Goal: Task Accomplishment & Management: Complete application form

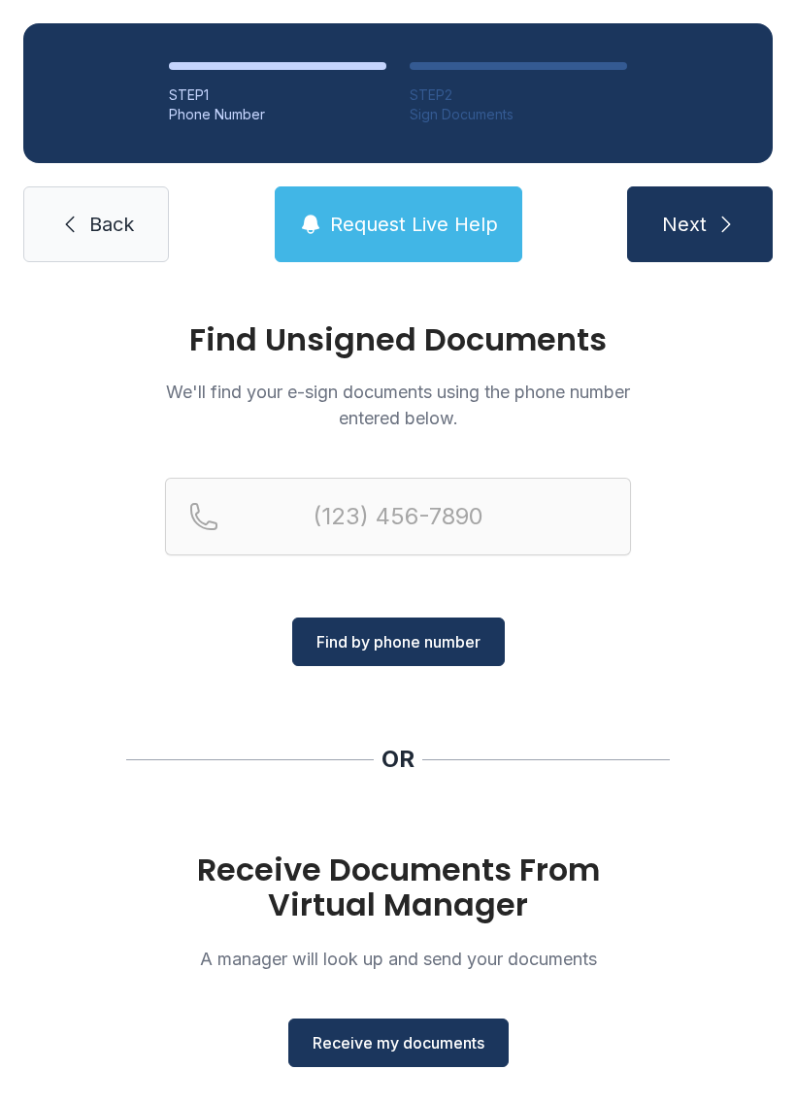
click at [691, 911] on div "Find Unsigned Documents We'll find your e-sign documents using the phone number…" at bounding box center [398, 714] width 796 height 859
click at [660, 797] on div "Find Unsigned Documents We'll find your e-sign documents using the phone number…" at bounding box center [398, 714] width 796 height 859
click at [124, 228] on span "Back" at bounding box center [111, 224] width 45 height 27
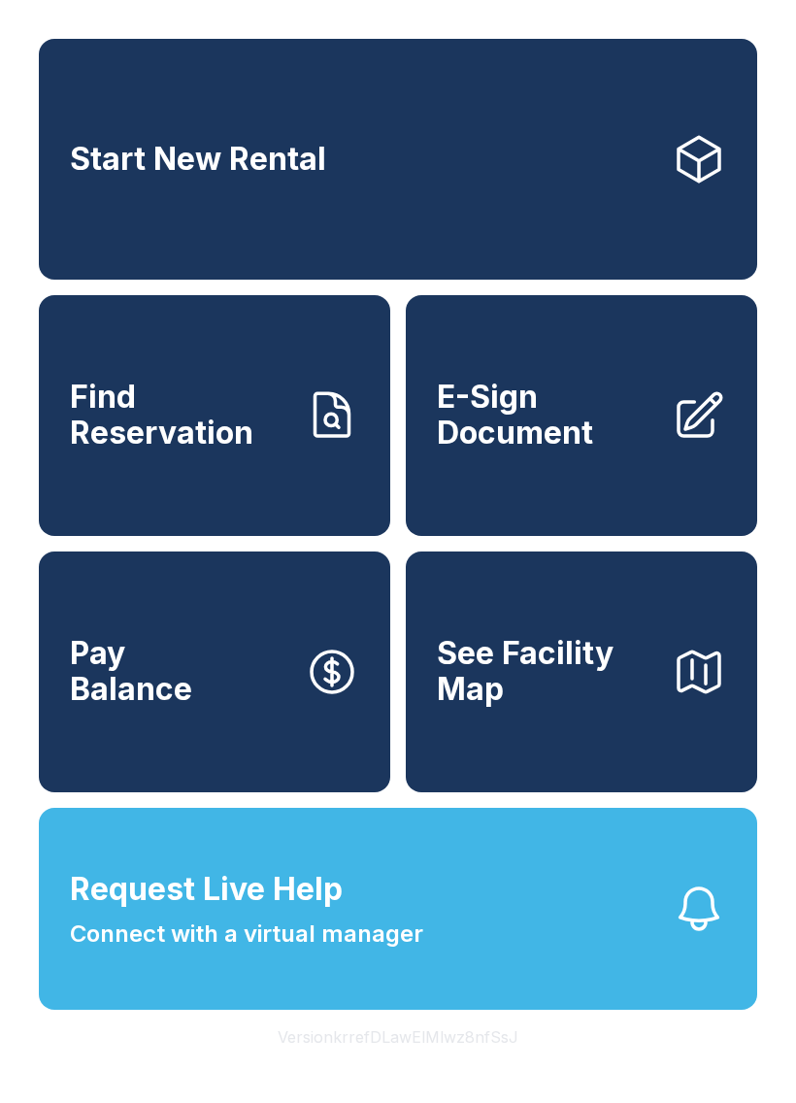
click at [554, 437] on span "E-Sign Document" at bounding box center [546, 415] width 219 height 71
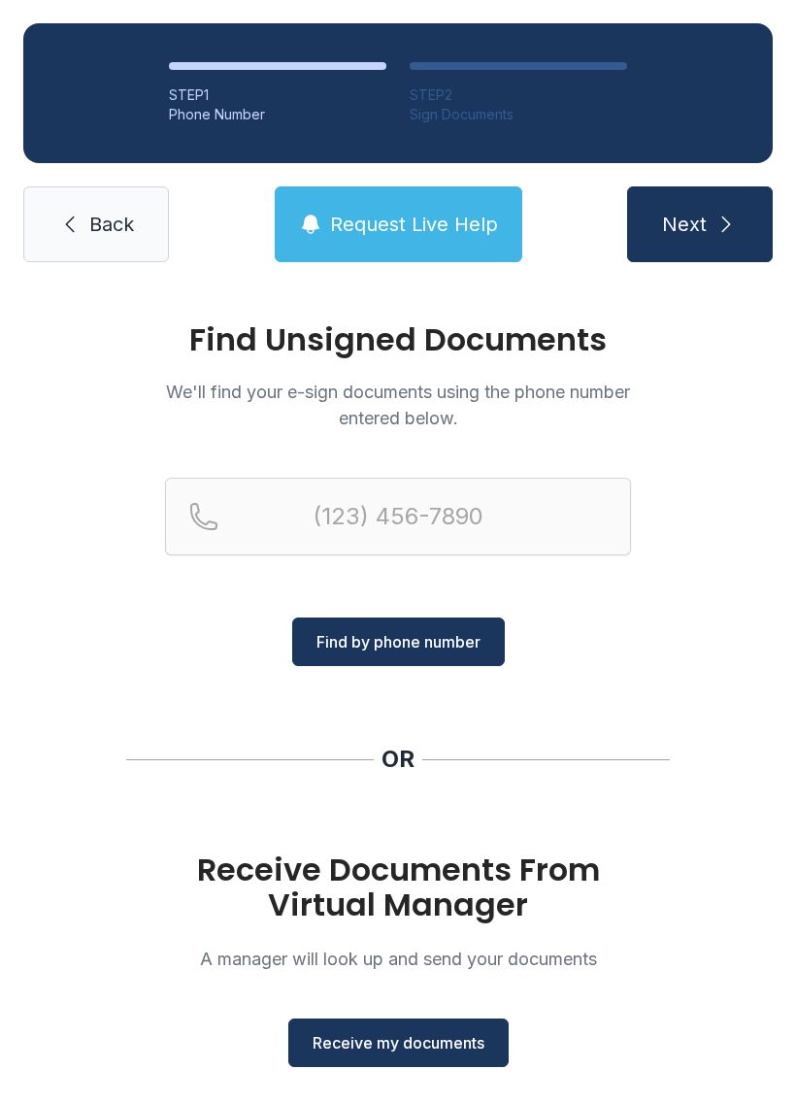
click at [420, 1052] on span "Receive my documents" at bounding box center [399, 1042] width 172 height 23
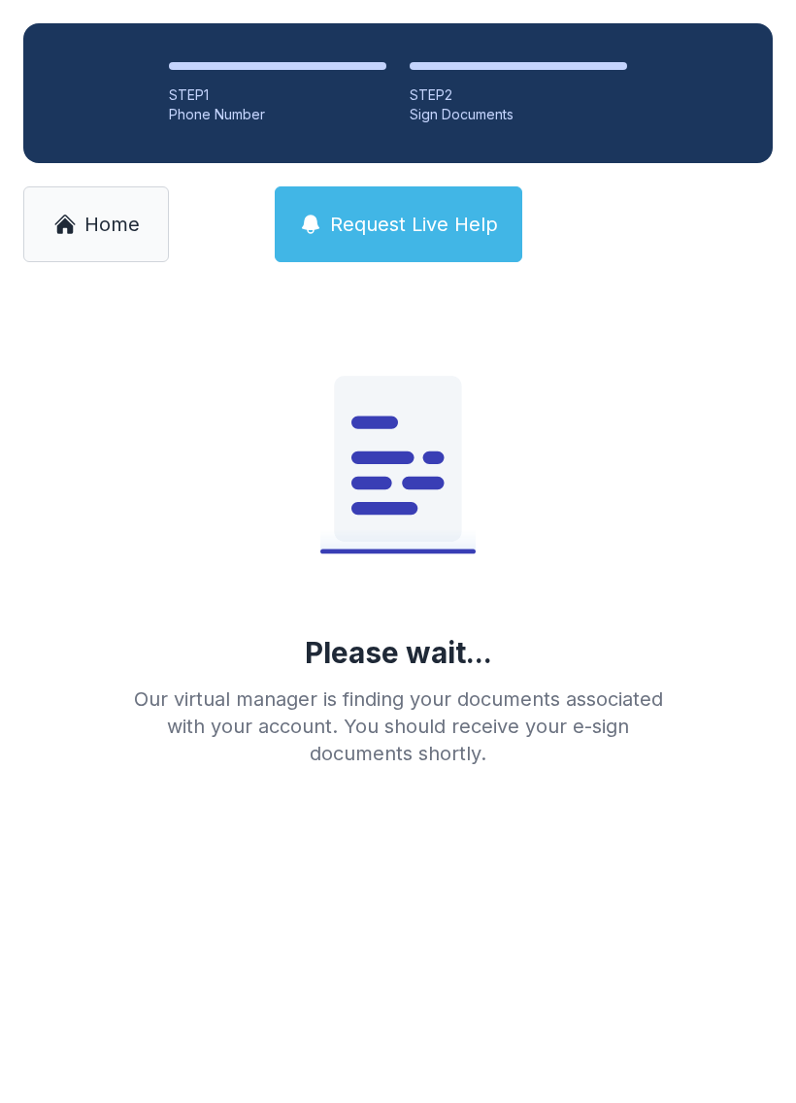
click at [41, 254] on link "Home" at bounding box center [96, 224] width 146 height 76
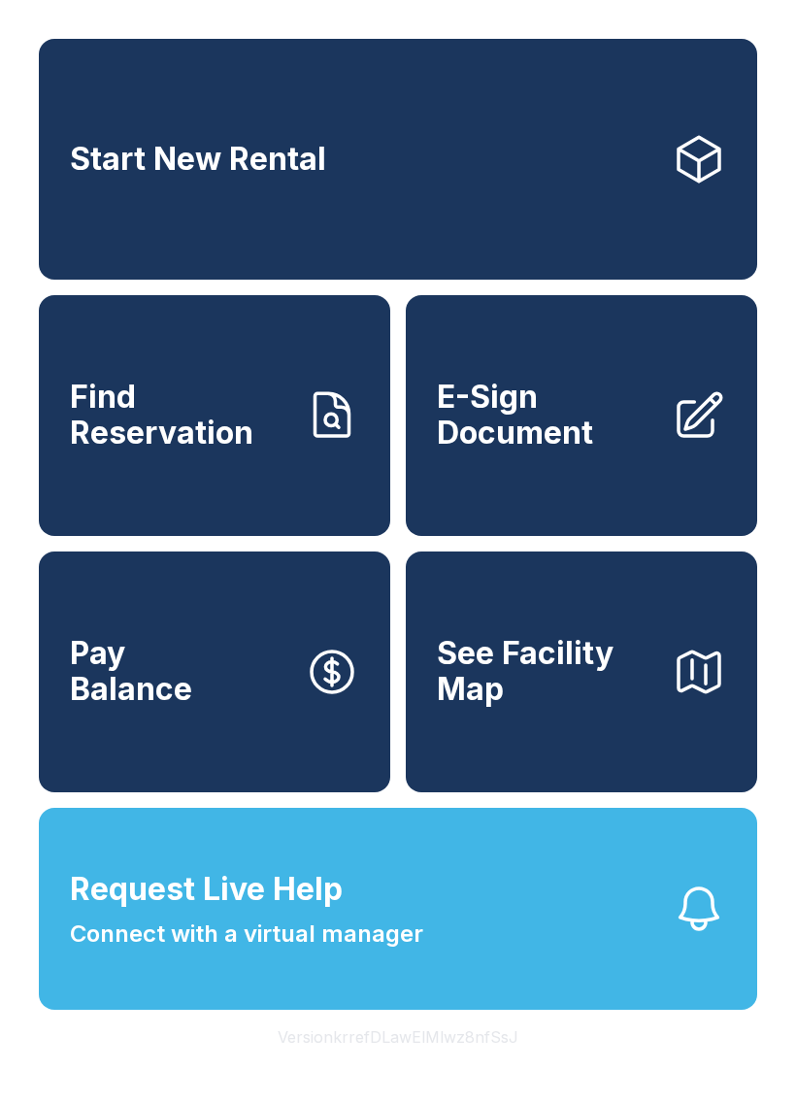
click at [541, 451] on span "E-Sign Document" at bounding box center [546, 415] width 219 height 71
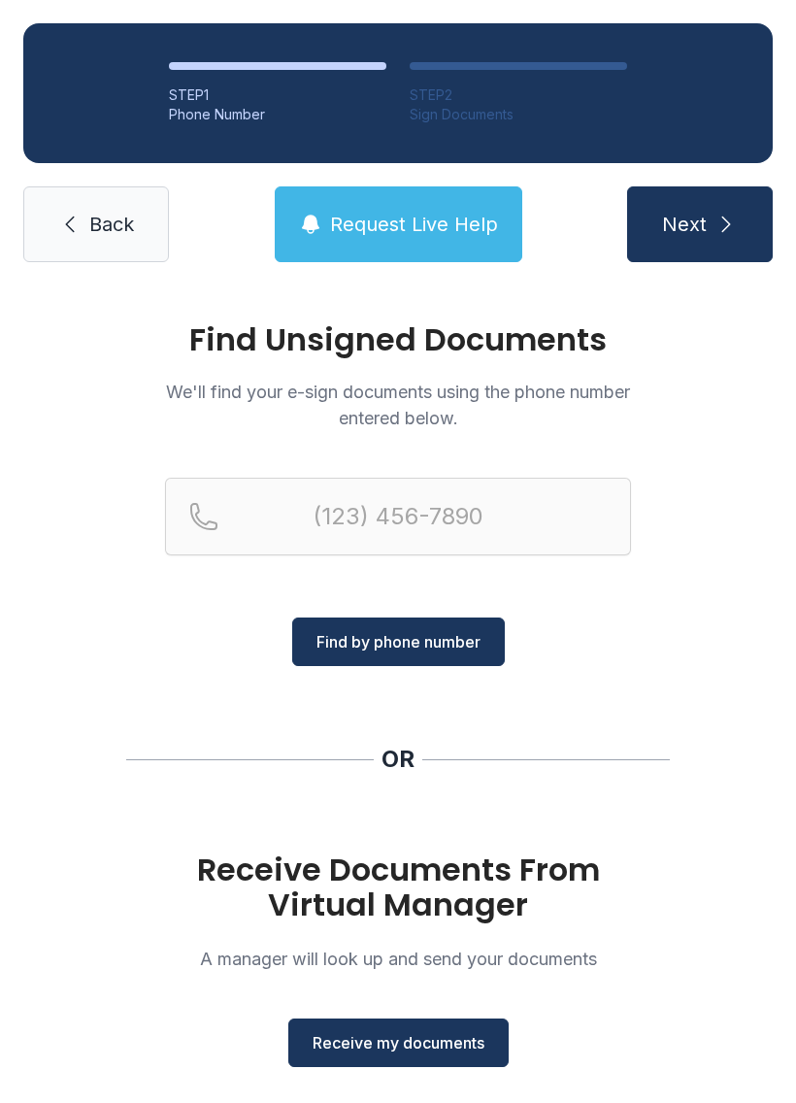
click at [425, 1027] on button "Receive my documents" at bounding box center [398, 1042] width 220 height 49
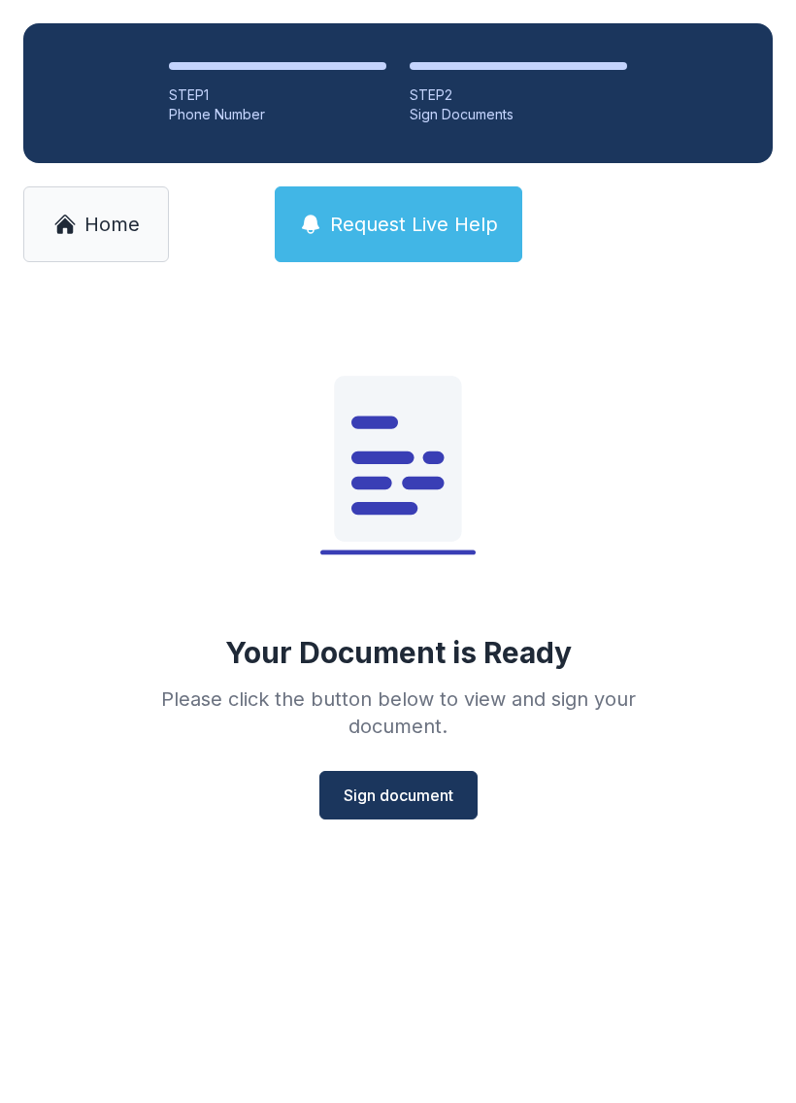
click at [442, 807] on button "Sign document" at bounding box center [398, 795] width 158 height 49
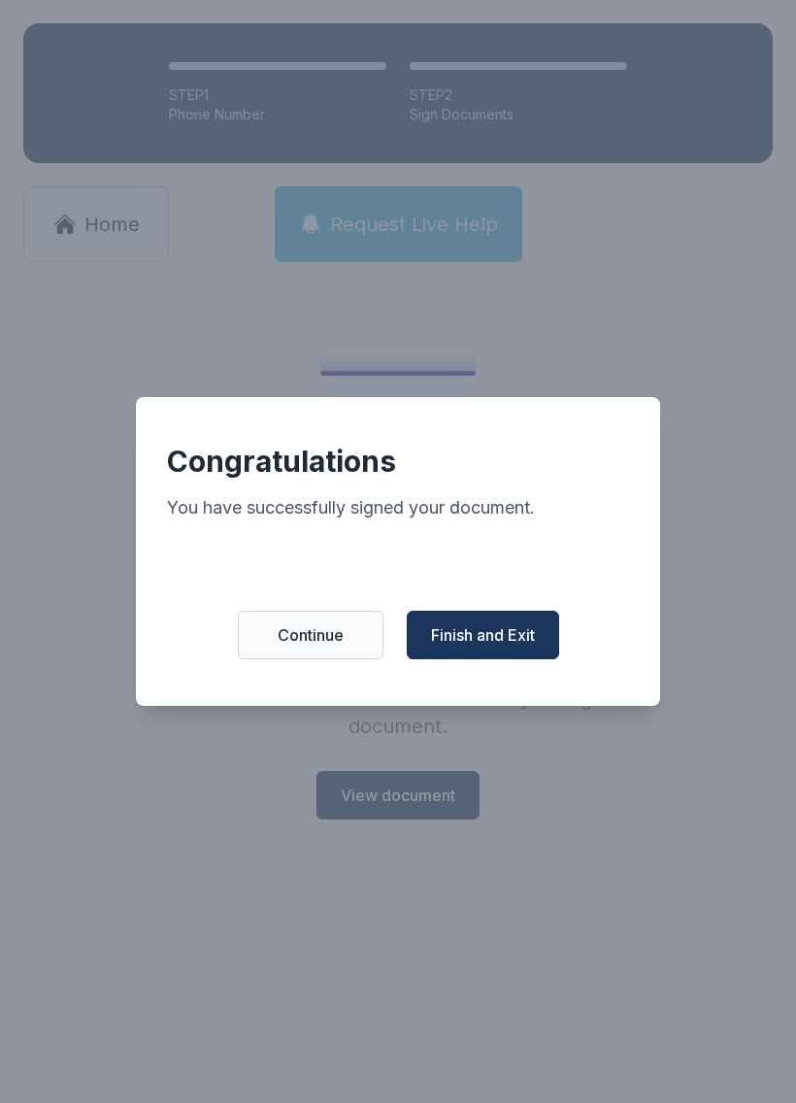
click at [473, 630] on button "Finish and Exit" at bounding box center [483, 635] width 152 height 49
